Goal: Information Seeking & Learning: Understand process/instructions

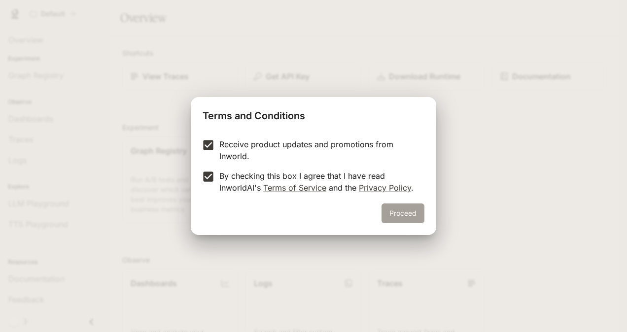
click at [415, 208] on button "Proceed" at bounding box center [403, 214] width 43 height 20
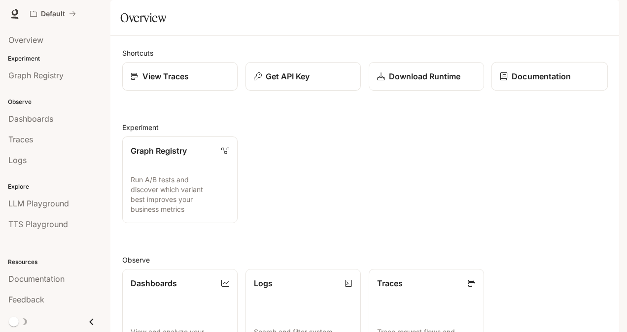
click at [512, 82] on p "Documentation" at bounding box center [541, 76] width 59 height 12
click at [415, 82] on p "Download Runtime" at bounding box center [424, 76] width 72 height 12
